Goal: Information Seeking & Learning: Learn about a topic

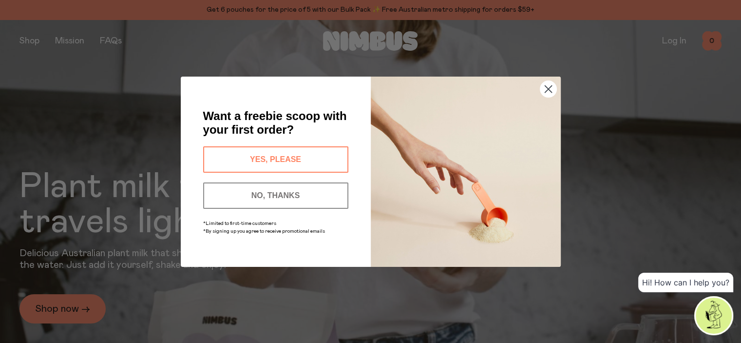
click at [290, 155] on button "YES, PLEASE" at bounding box center [275, 159] width 145 height 26
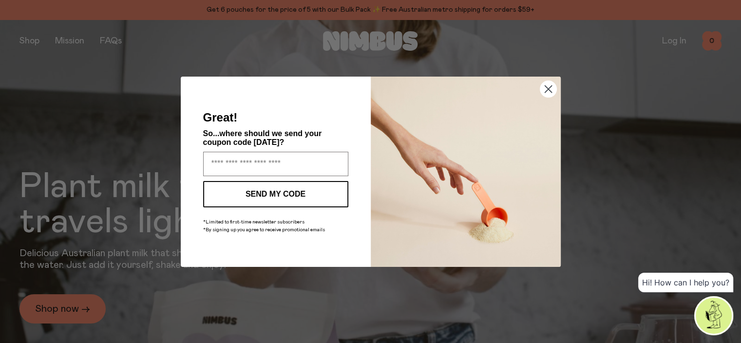
click at [552, 86] on circle "Close dialog" at bounding box center [548, 88] width 16 height 16
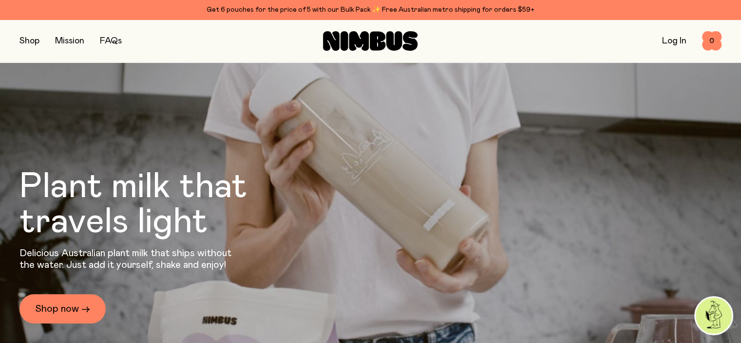
click at [116, 40] on link "FAQs" at bounding box center [111, 41] width 22 height 9
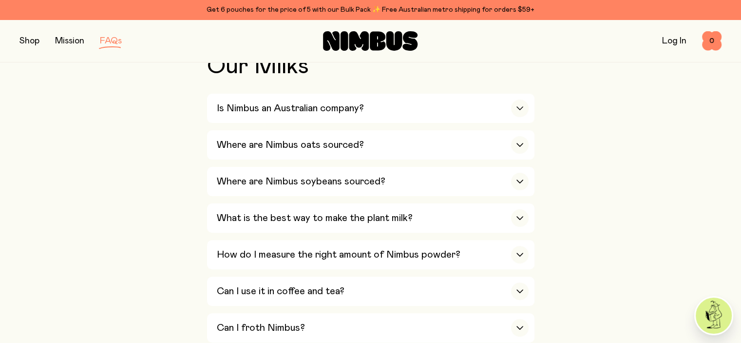
scroll to position [237, 0]
click at [345, 109] on h3 "Is Nimbus an Australian company?" at bounding box center [290, 107] width 147 height 12
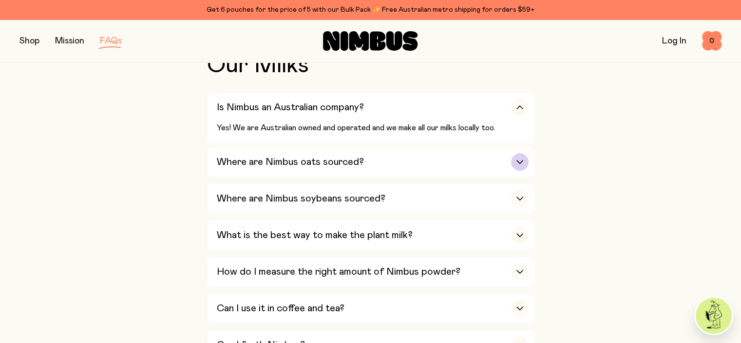
click at [341, 157] on h3 "Where are Nimbus oats sourced?" at bounding box center [290, 162] width 147 height 12
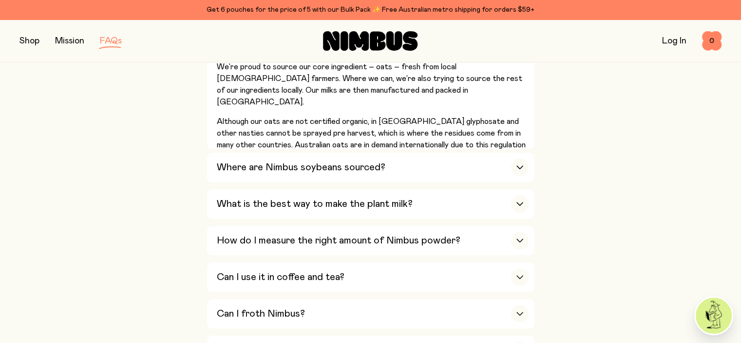
scroll to position [335, 0]
click at [341, 157] on div "Where are Nimbus soybeans sourced?" at bounding box center [373, 166] width 312 height 29
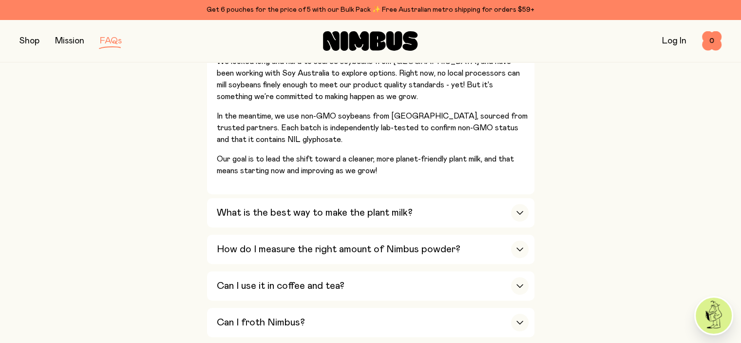
scroll to position [394, 0]
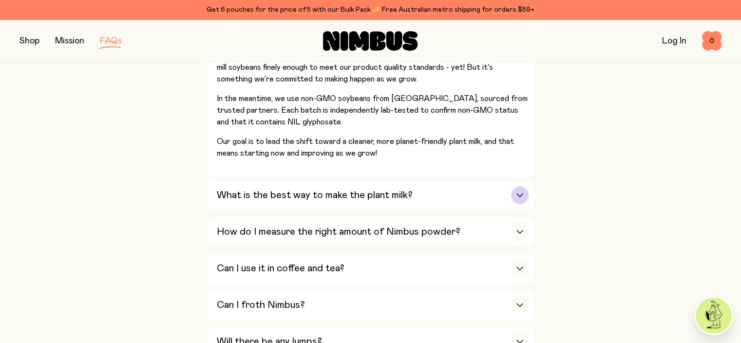
click at [339, 197] on h3 "What is the best way to make the plant milk?" at bounding box center [315, 195] width 196 height 12
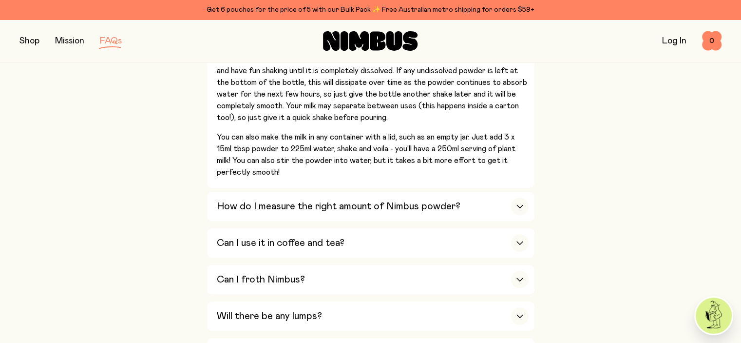
scroll to position [458, 0]
click at [339, 197] on div "How do I measure the right amount of Nimbus powder?" at bounding box center [373, 206] width 312 height 29
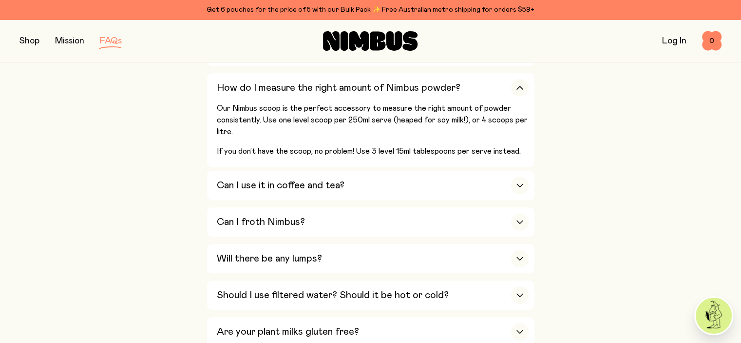
scroll to position [403, 0]
click at [352, 184] on div "Can I use it in coffee and tea?" at bounding box center [373, 184] width 312 height 29
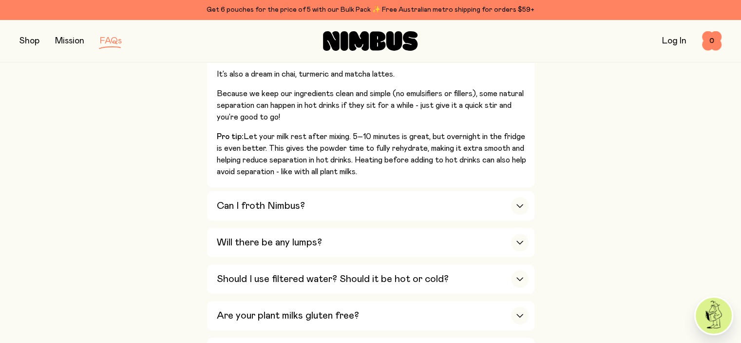
scroll to position [536, 0]
click at [347, 200] on div "Can I froth Nimbus?" at bounding box center [373, 205] width 312 height 29
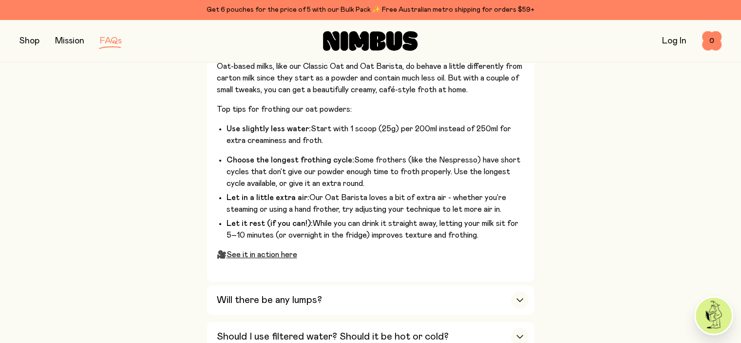
scroll to position [665, 0]
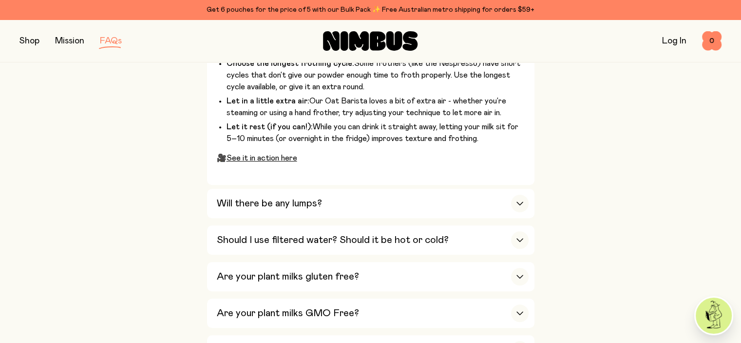
click at [354, 190] on div "Will there be any lumps?" at bounding box center [373, 203] width 312 height 29
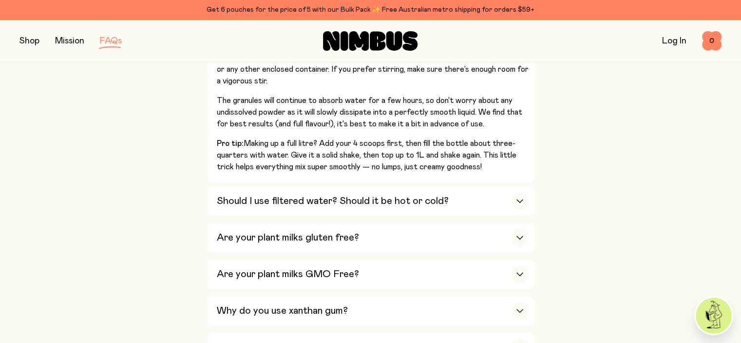
scroll to position [563, 0]
click at [354, 190] on div "Should I use filtered water? Should it be hot or cold?" at bounding box center [373, 200] width 312 height 29
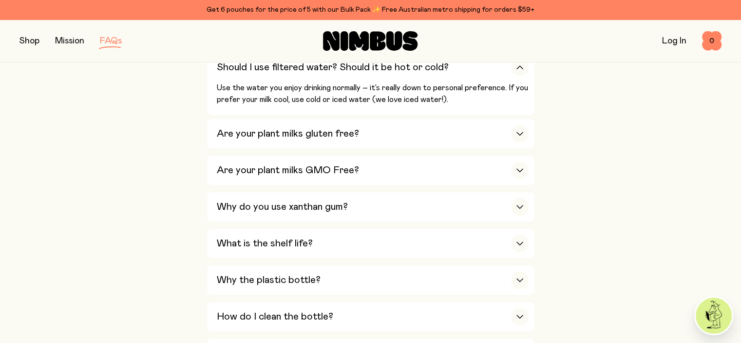
scroll to position [569, 0]
click at [387, 124] on div "Are your plant milks gluten free?" at bounding box center [373, 133] width 312 height 29
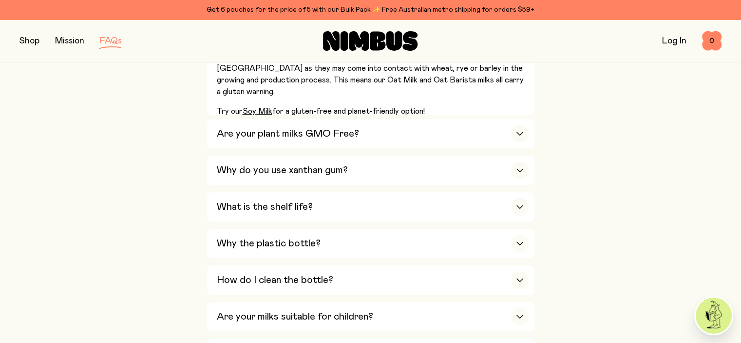
scroll to position [638, 0]
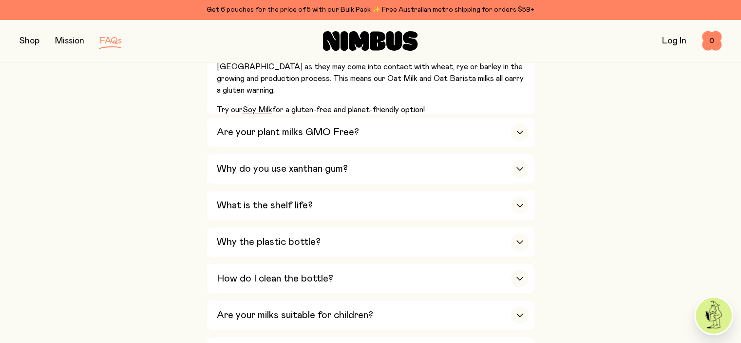
click at [387, 124] on div "Are your plant milks GMO Free?" at bounding box center [373, 131] width 312 height 29
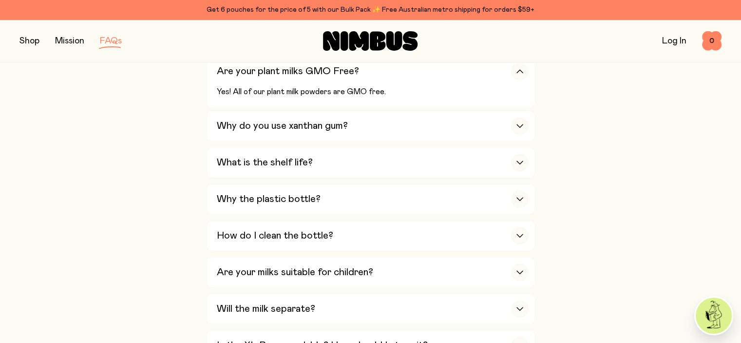
click at [387, 124] on div "Why do you use xanthan gum?" at bounding box center [373, 125] width 312 height 29
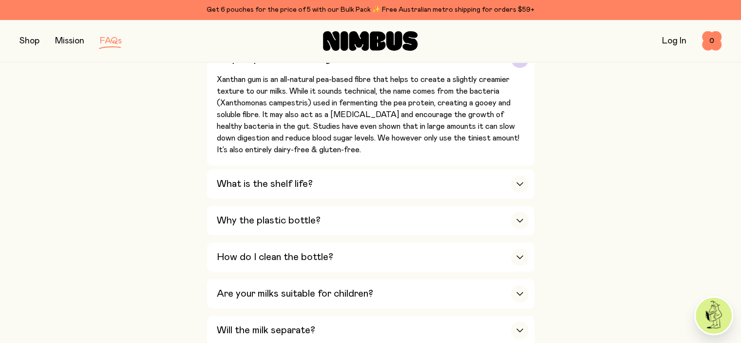
scroll to position [688, 0]
click at [357, 174] on div "What is the shelf life?" at bounding box center [373, 183] width 312 height 29
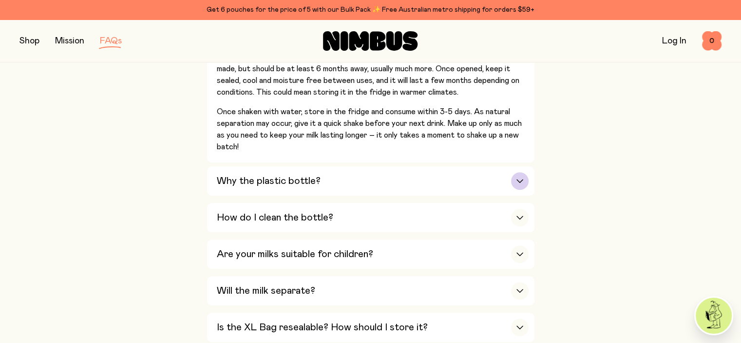
scroll to position [760, 0]
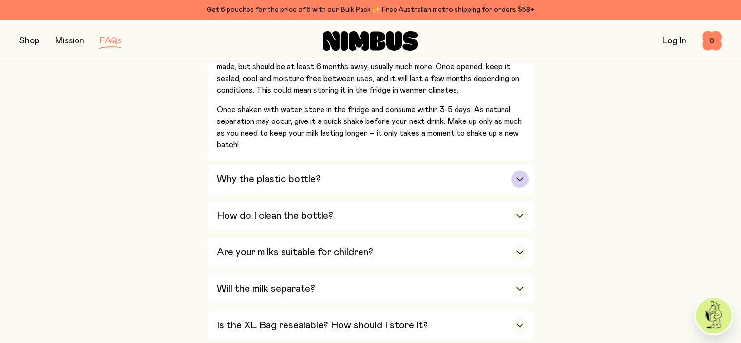
click at [325, 165] on div "Why the plastic bottle?" at bounding box center [373, 178] width 312 height 29
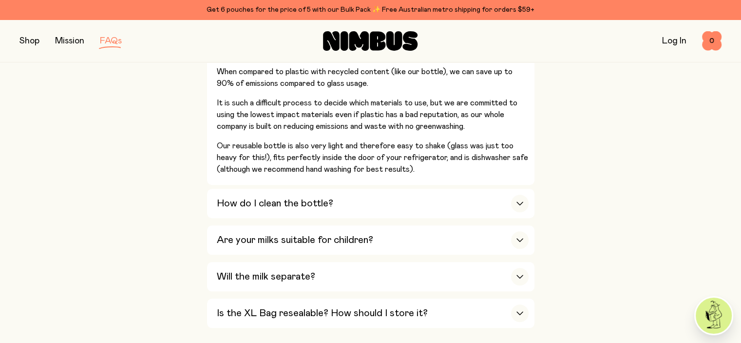
scroll to position [914, 0]
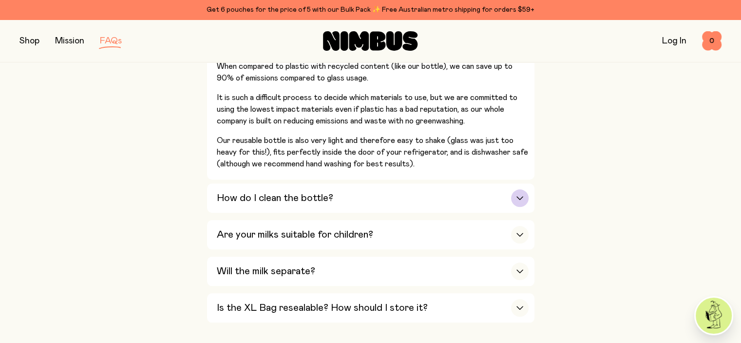
click at [321, 192] on h3 "How do I clean the bottle?" at bounding box center [275, 198] width 116 height 12
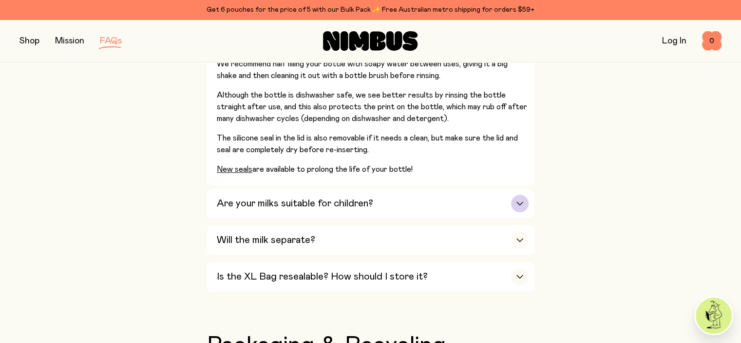
scroll to position [856, 0]
click at [321, 190] on div "Are your milks suitable for children?" at bounding box center [373, 202] width 312 height 29
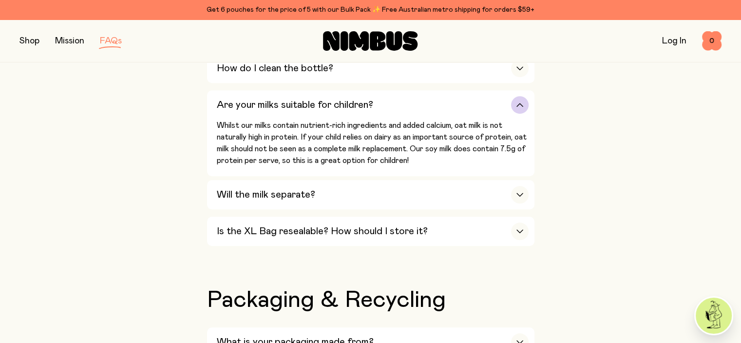
scroll to position [788, 0]
click at [321, 190] on div "Will the milk separate?" at bounding box center [373, 194] width 312 height 29
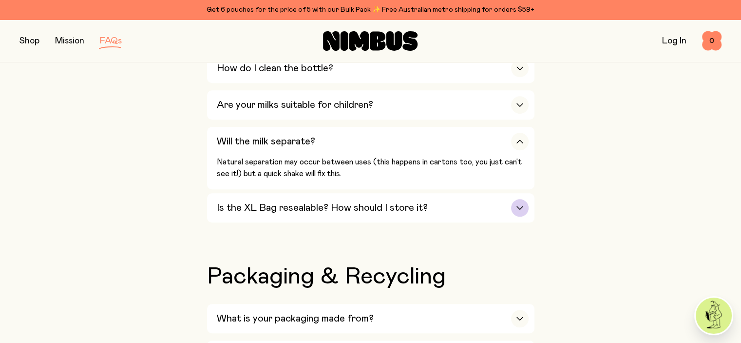
click at [320, 205] on h3 "Is the XL Bag resealable? How should I store it?" at bounding box center [322, 208] width 211 height 12
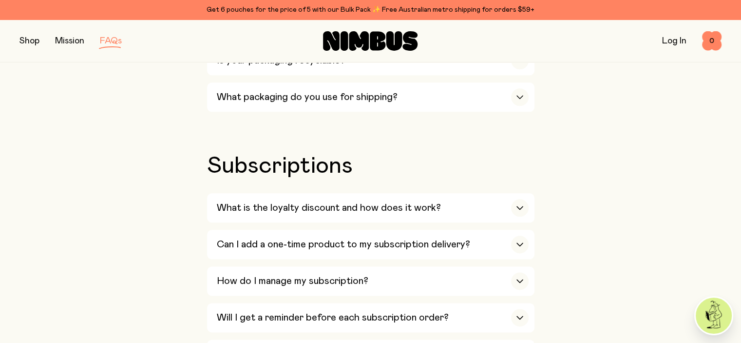
scroll to position [1142, 0]
click at [328, 201] on h3 "What is the loyalty discount and how does it work?" at bounding box center [329, 207] width 224 height 12
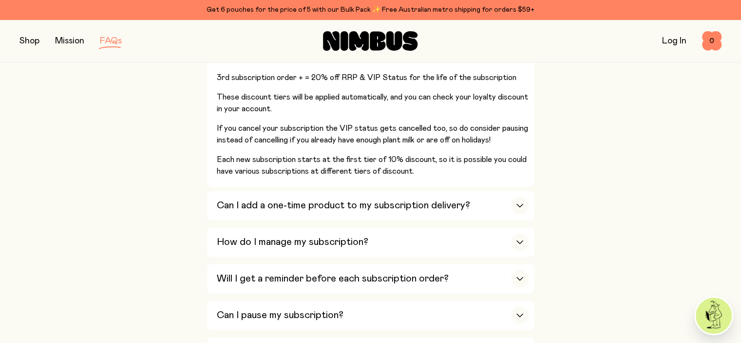
scroll to position [1363, 0]
click at [328, 201] on h3 "Can I add a one-time product to my subscription delivery?" at bounding box center [343, 205] width 253 height 12
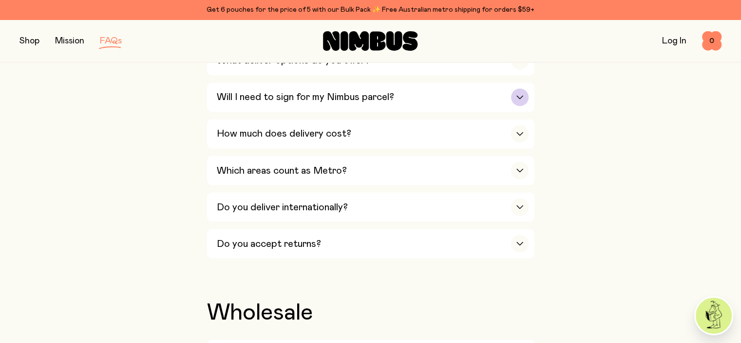
scroll to position [1704, 0]
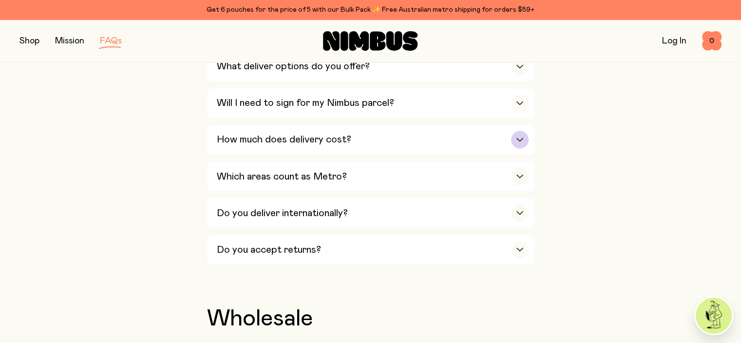
click at [284, 134] on h3 "How much does delivery cost?" at bounding box center [284, 140] width 135 height 12
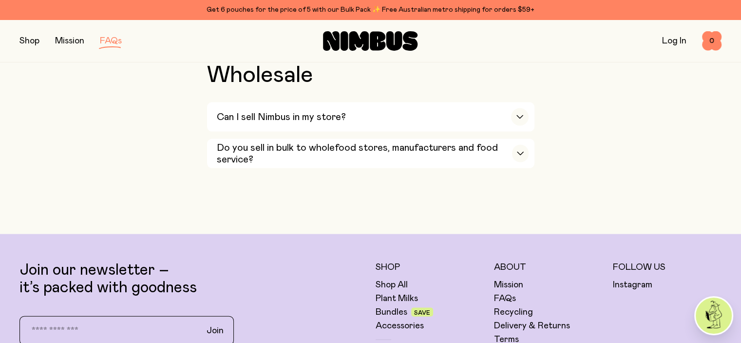
scroll to position [2008, 0]
click at [269, 102] on div "Can I sell Nimbus in my store?" at bounding box center [373, 116] width 312 height 29
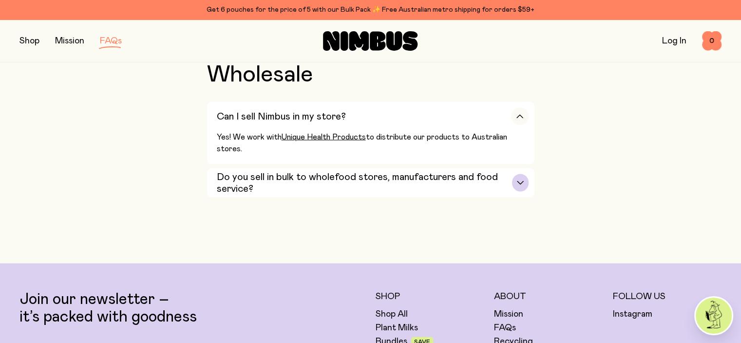
click at [257, 176] on h3 "Do you sell in bulk to wholefood stores, manufacturers and food service?" at bounding box center [365, 182] width 296 height 23
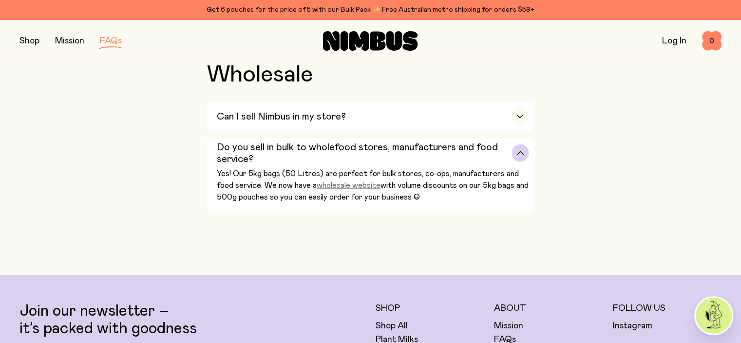
click at [337, 181] on link "wholesale website" at bounding box center [349, 185] width 64 height 8
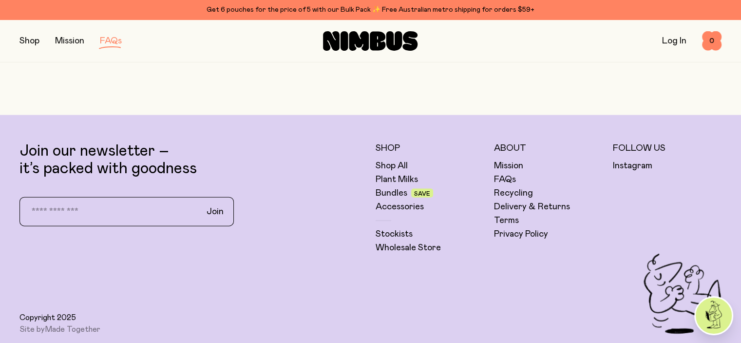
scroll to position [2128, 0]
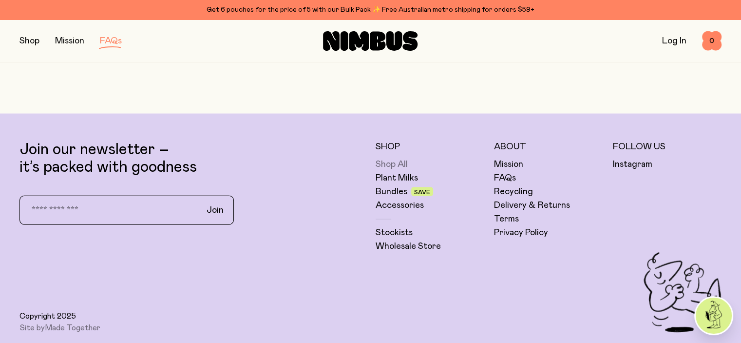
click at [388, 158] on link "Shop All" at bounding box center [392, 164] width 32 height 12
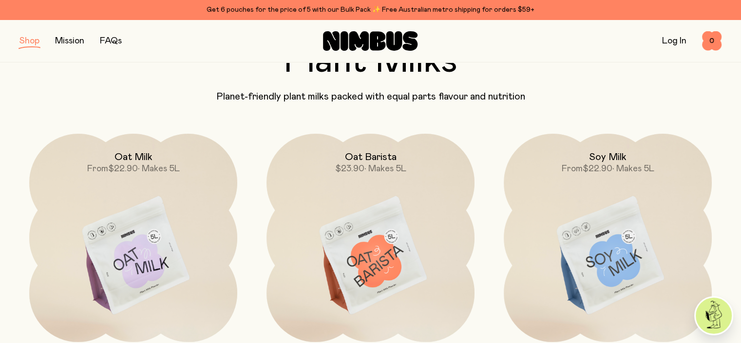
scroll to position [90, 0]
